Goal: Browse casually

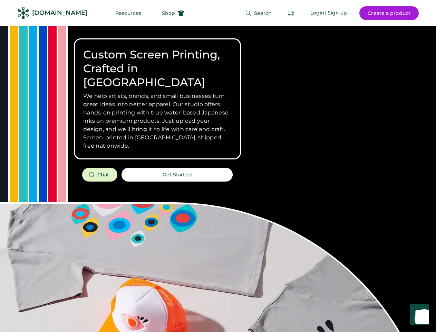
click at [218, 166] on div "Custom Screen Printing, Crafted in [GEOGRAPHIC_DATA] We help artists, brands, a…" at bounding box center [218, 245] width 436 height 439
click at [218, 179] on div "Custom Screen Printing, Crafted in [GEOGRAPHIC_DATA] We help artists, brands, a…" at bounding box center [218, 245] width 436 height 439
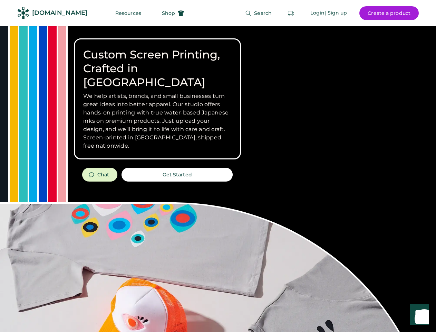
click at [218, 179] on div "Custom Screen Printing, Crafted in [GEOGRAPHIC_DATA] We help artists, brands, a…" at bounding box center [218, 245] width 436 height 439
click at [157, 99] on h3 "We help artists, brands, and small businesses turn great ideas into better appa…" at bounding box center [157, 121] width 149 height 58
click at [157, 92] on h3 "We help artists, brands, and small businesses turn great ideas into better appa…" at bounding box center [157, 121] width 149 height 58
click at [157, 61] on h1 "Custom Screen Printing, Crafted in [GEOGRAPHIC_DATA]" at bounding box center [157, 68] width 149 height 41
